Goal: Task Accomplishment & Management: Manage account settings

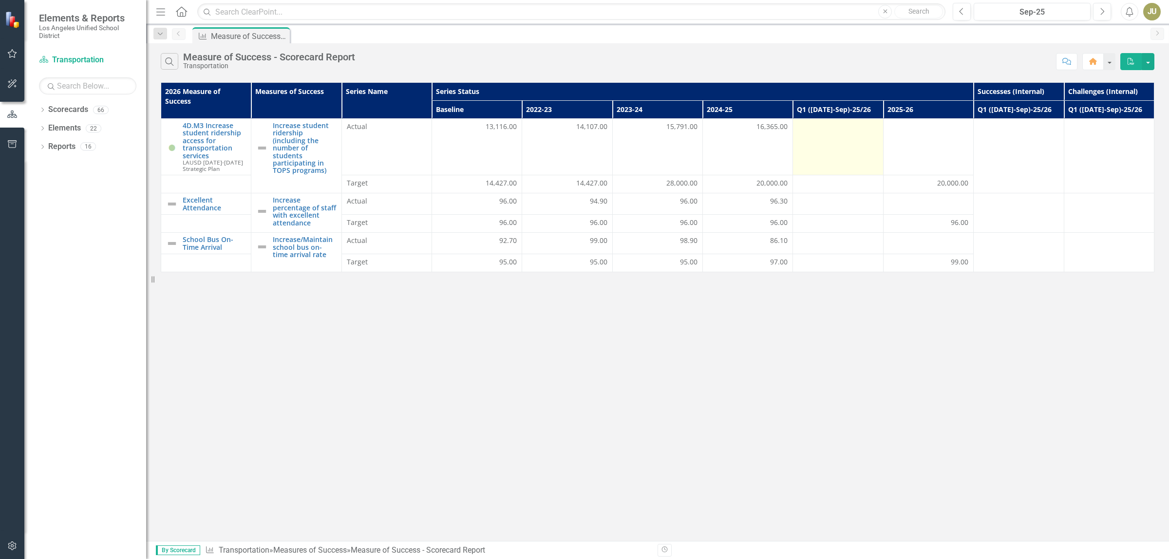
click at [853, 150] on td at bounding box center [838, 147] width 90 height 56
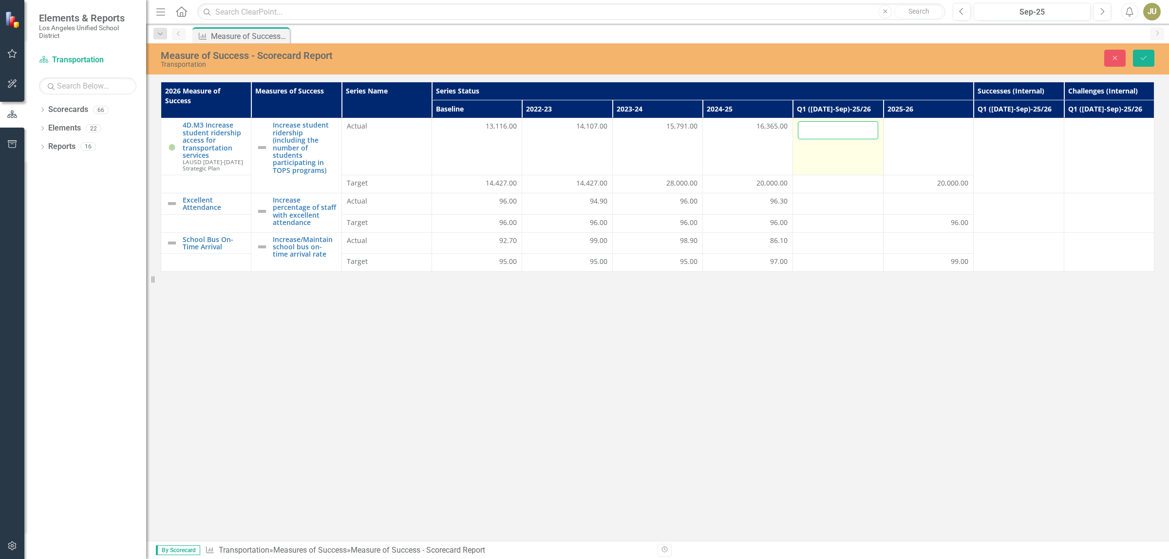
click at [843, 133] on input "number" at bounding box center [838, 130] width 80 height 18
click at [859, 136] on input "number" at bounding box center [838, 130] width 80 height 18
type input "16960"
click at [1147, 58] on icon "Save" at bounding box center [1143, 58] width 9 height 7
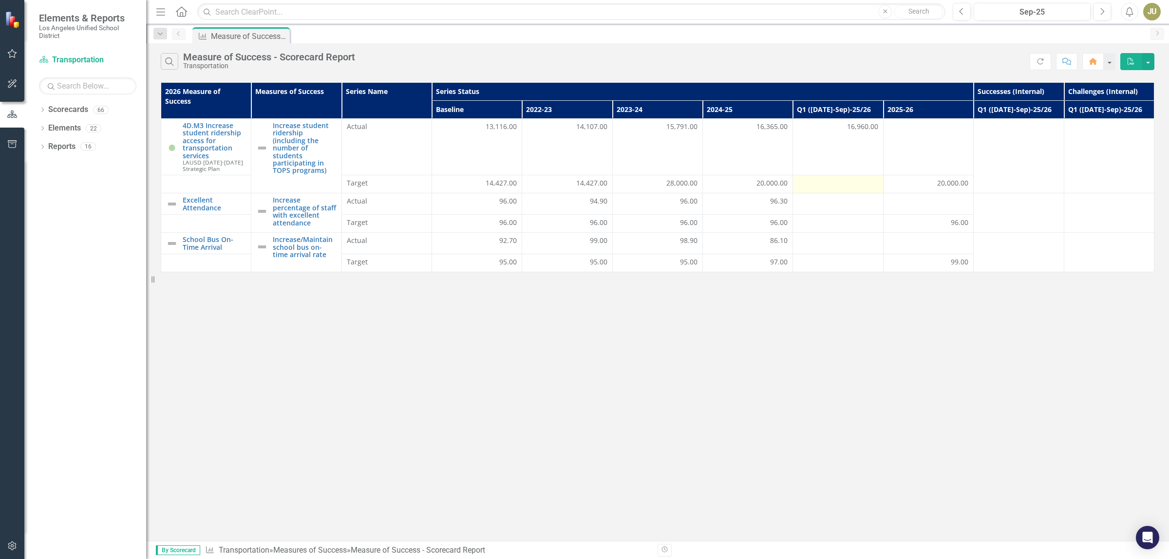
click at [862, 191] on td at bounding box center [838, 184] width 90 height 18
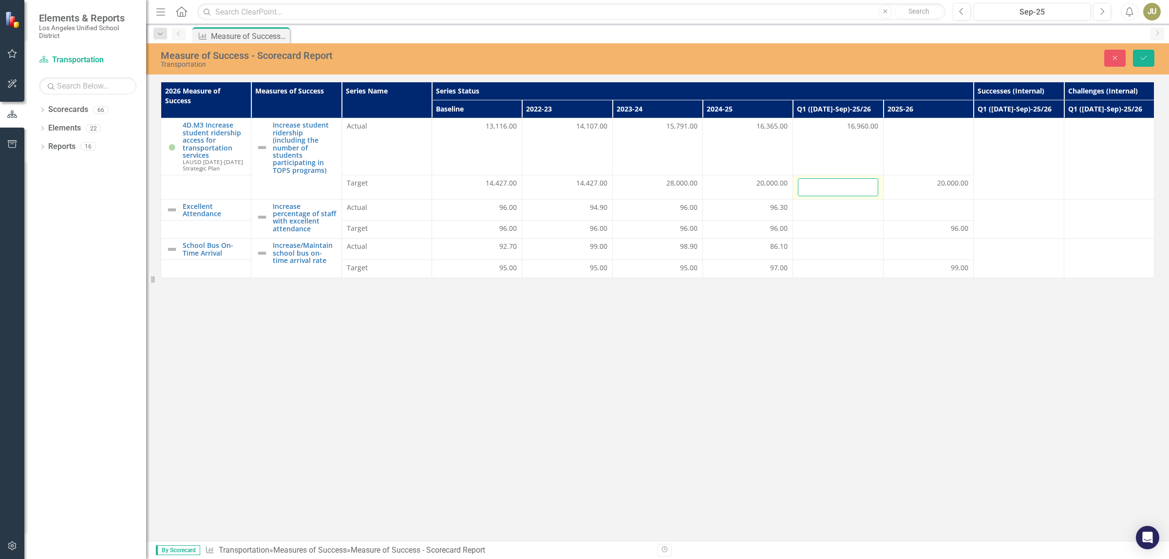
click at [844, 190] on input "number" at bounding box center [838, 187] width 80 height 18
type input "20000"
click at [1150, 54] on button "Save" at bounding box center [1142, 58] width 21 height 17
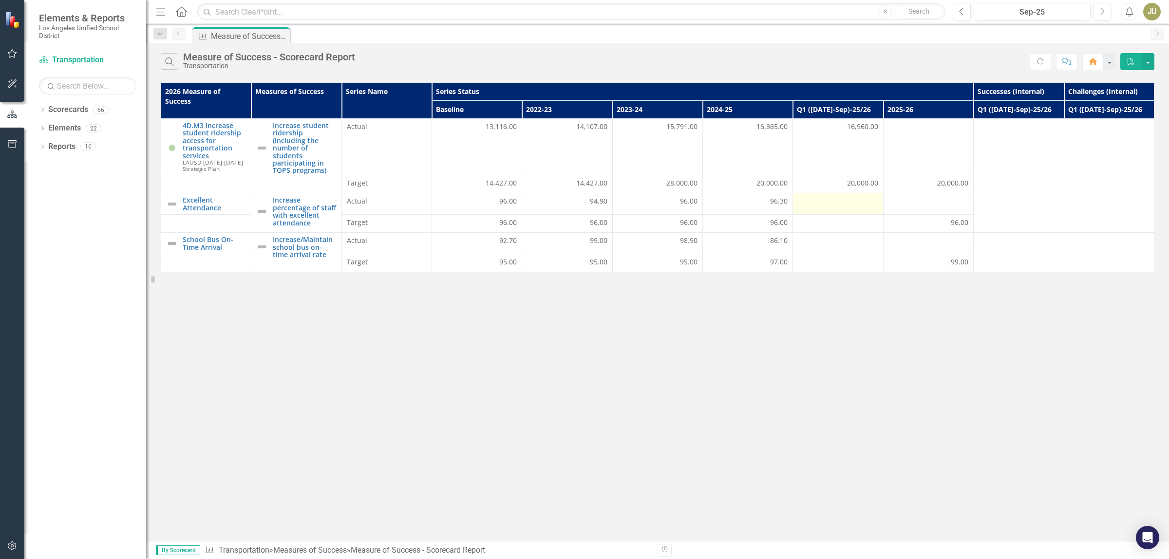
click at [863, 205] on div at bounding box center [838, 202] width 80 height 12
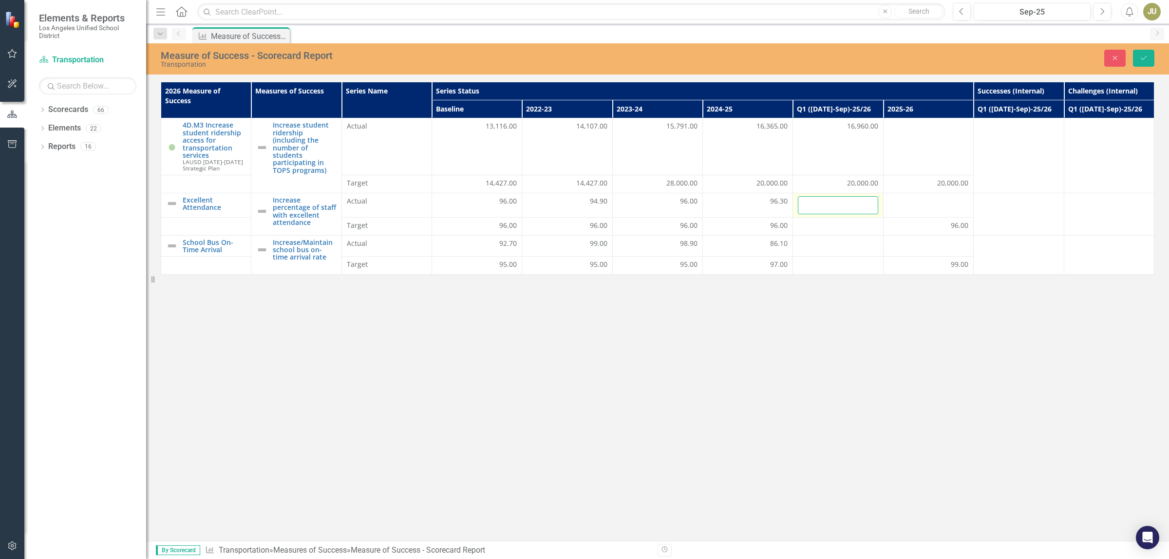
click at [835, 212] on input "number" at bounding box center [838, 205] width 80 height 18
type input "96.3"
click at [1137, 55] on button "Save" at bounding box center [1142, 58] width 21 height 17
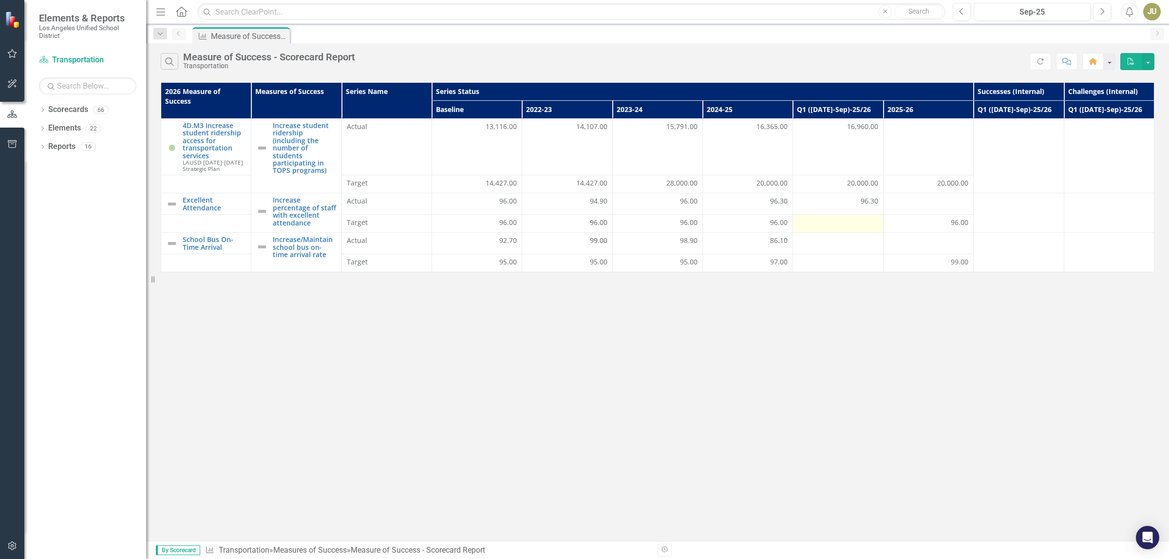
click at [864, 227] on div at bounding box center [838, 224] width 80 height 12
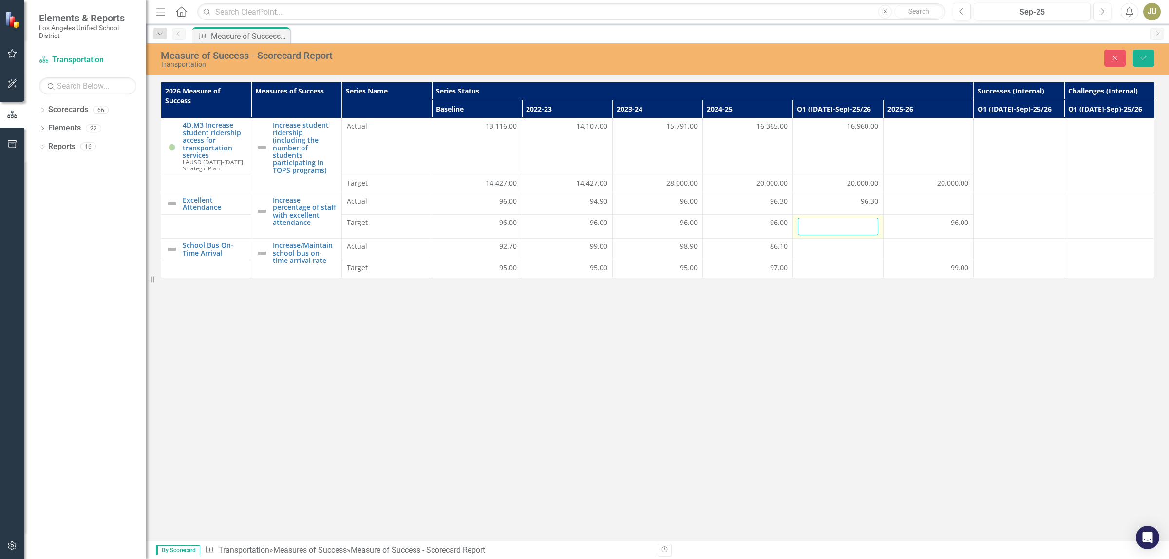
click at [857, 226] on input "number" at bounding box center [838, 227] width 80 height 18
type input "96"
click at [1141, 57] on icon "Save" at bounding box center [1143, 58] width 9 height 7
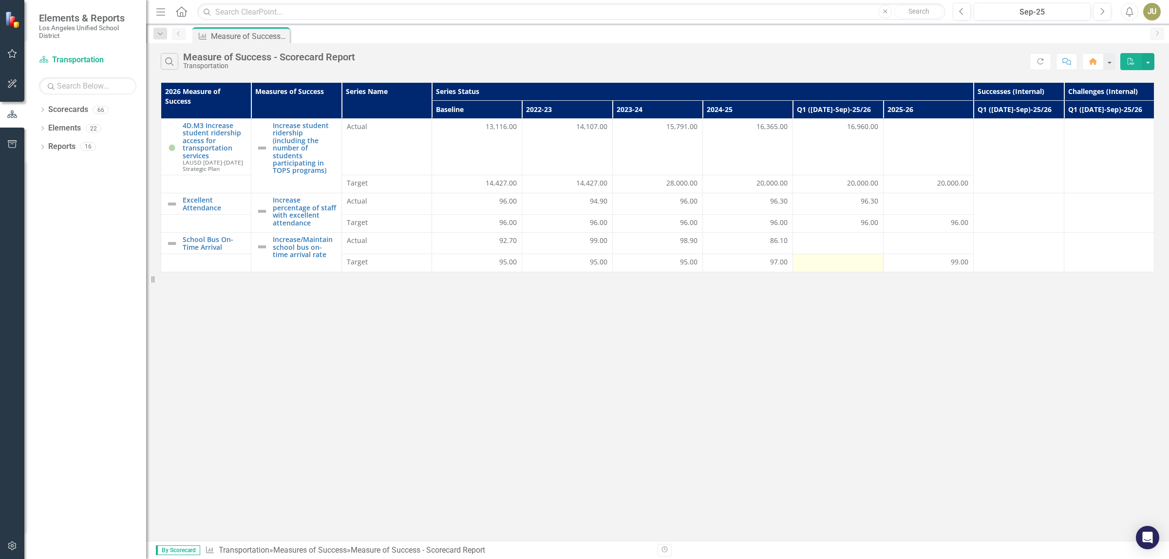
click at [846, 263] on div at bounding box center [838, 263] width 80 height 12
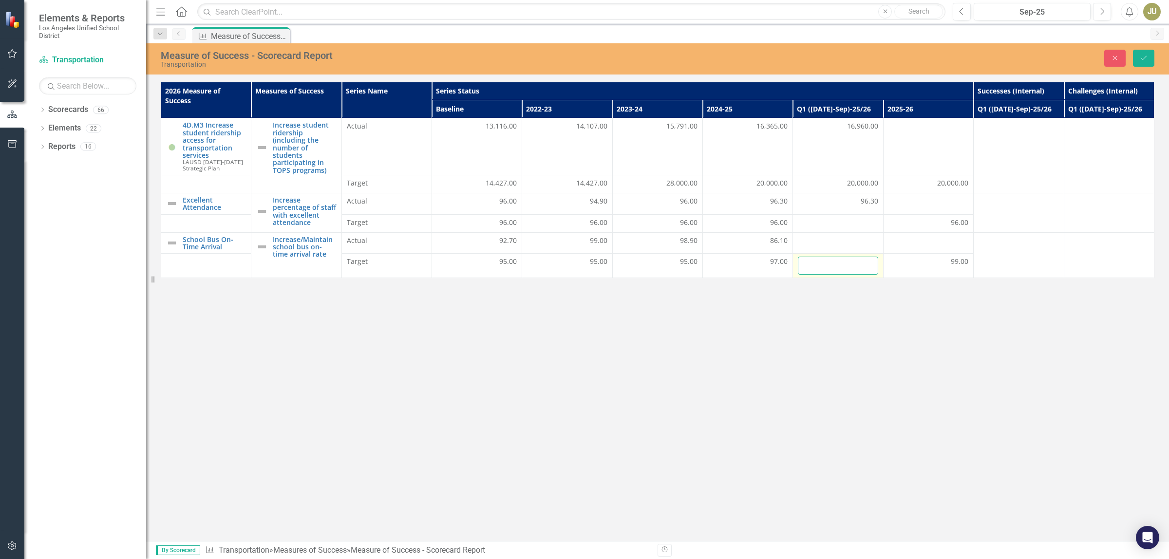
click at [851, 266] on input "number" at bounding box center [838, 266] width 80 height 18
type input "99.00"
drag, startPoint x: 868, startPoint y: 286, endPoint x: 870, endPoint y: 317, distance: 31.7
click at [870, 317] on div "Measure of Success - Scorecard Report Transportation Close Save 2026 Measure of…" at bounding box center [657, 292] width 1022 height 498
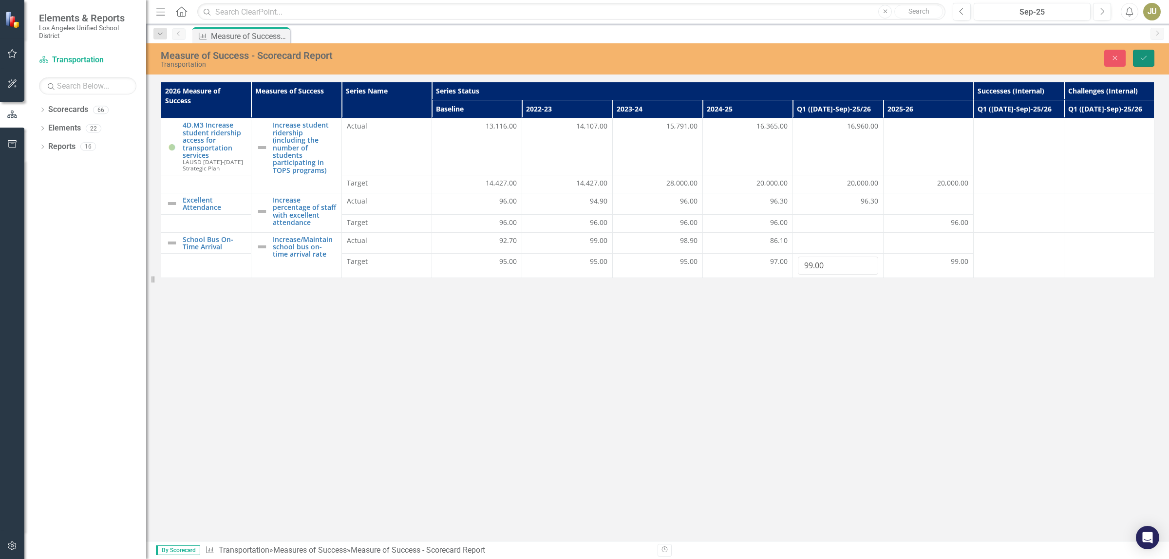
click at [1141, 52] on button "Save" at bounding box center [1142, 58] width 21 height 17
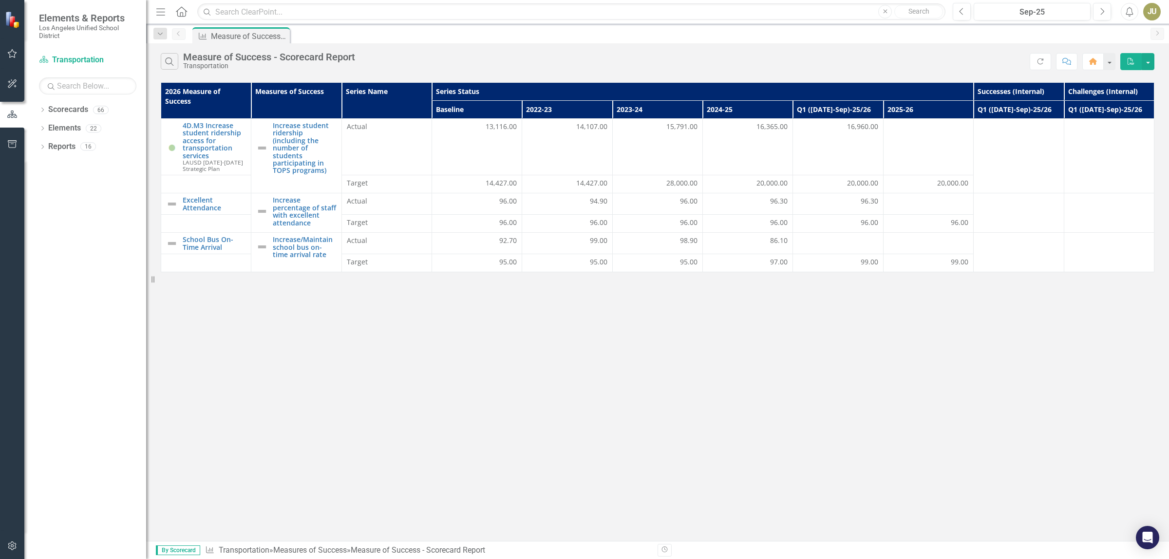
click at [575, 478] on div "Search Measure of Success - Scorecard Report Transportation Refresh Comment Hom…" at bounding box center [657, 292] width 1022 height 498
